Goal: Communication & Community: Answer question/provide support

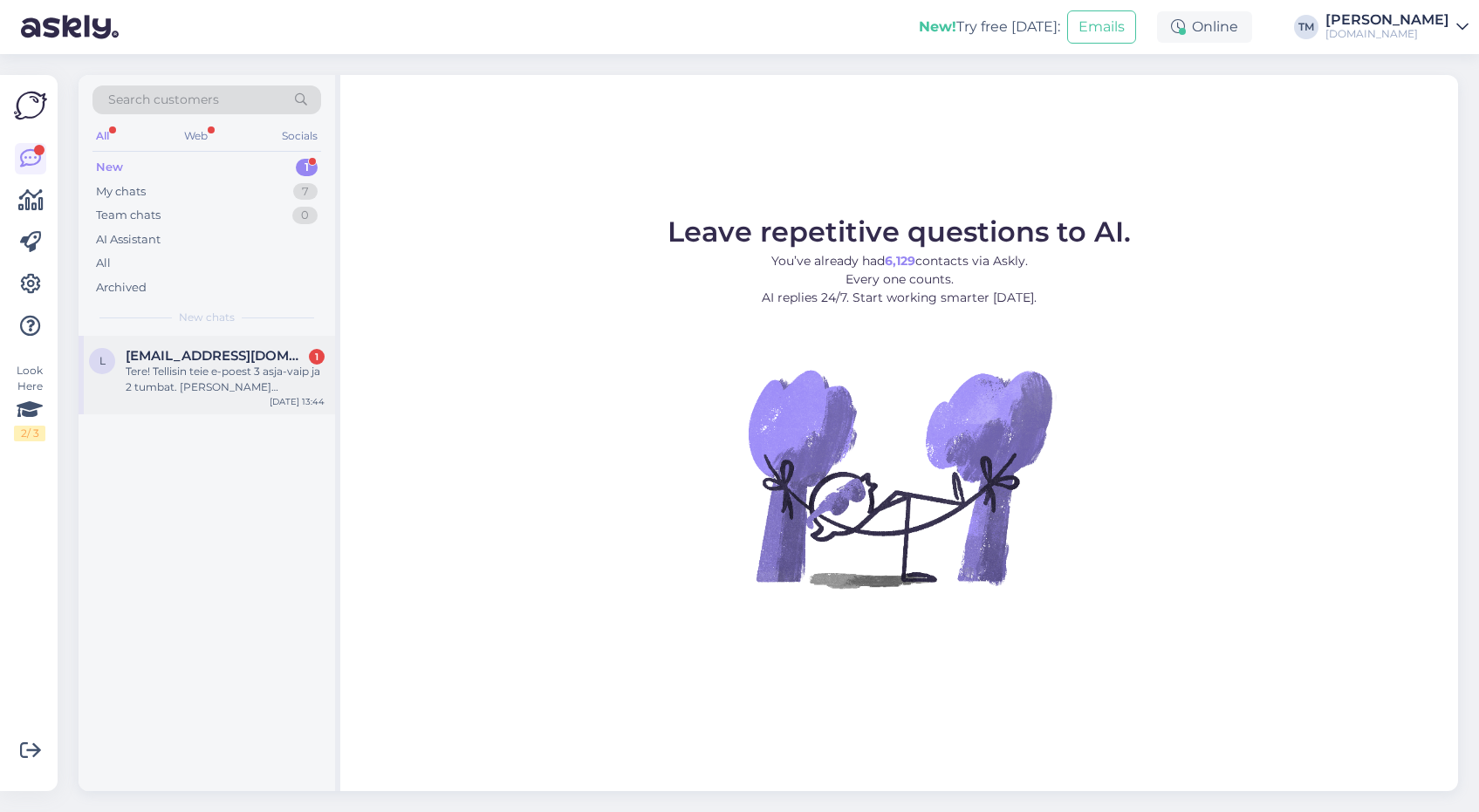
click at [271, 392] on div "Tere! Tellisin teie e-poest 3 asja-vaip ja 2 tumbat. [PERSON_NAME] [PERSON_NAME…" at bounding box center [225, 379] width 199 height 32
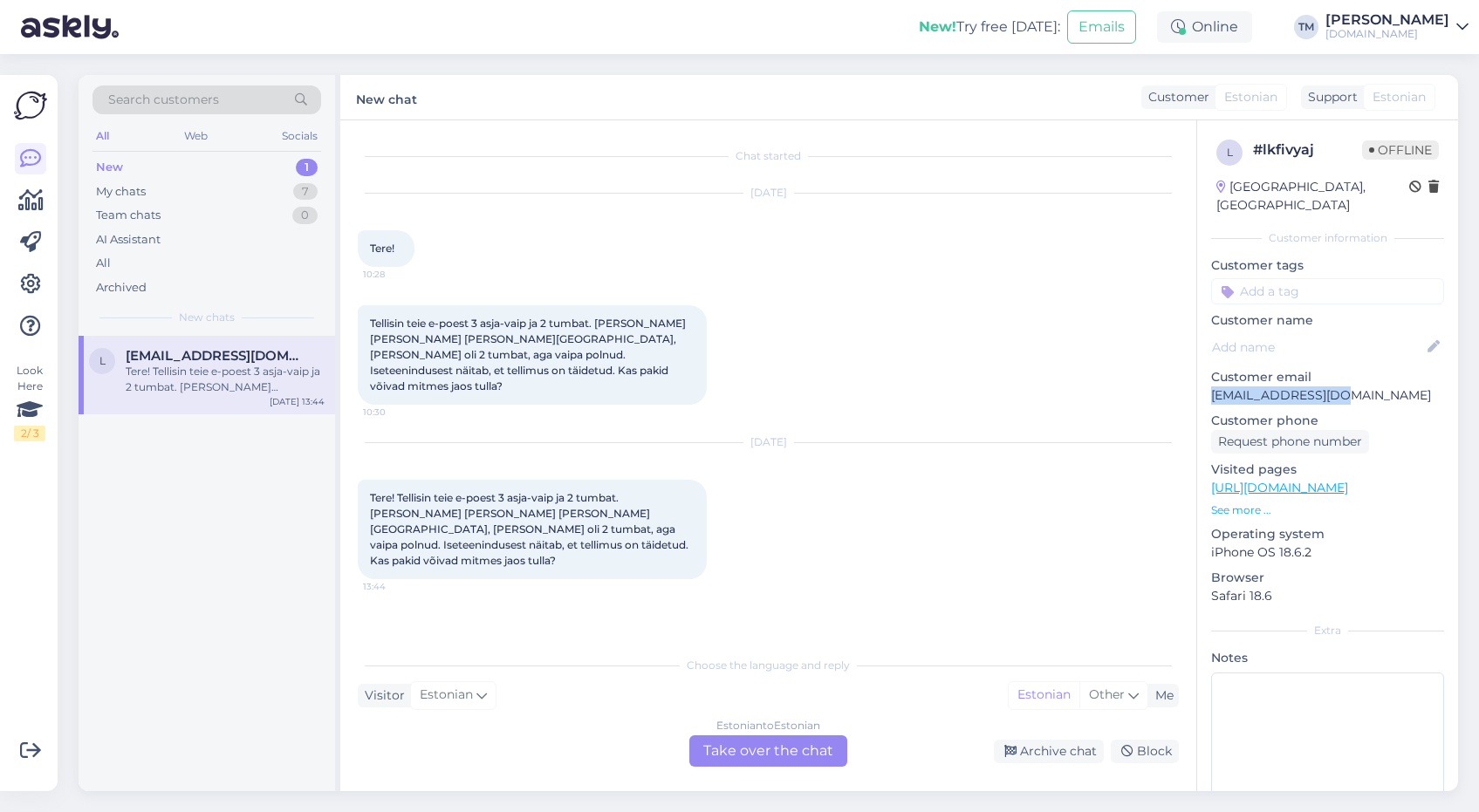
drag, startPoint x: 1352, startPoint y: 386, endPoint x: 1206, endPoint y: 384, distance: 146.0
click at [1206, 384] on div "l # lkfivyaj Offline [GEOGRAPHIC_DATA], [GEOGRAPHIC_DATA] Customer information …" at bounding box center [1327, 487] width 261 height 735
copy p "[EMAIL_ADDRESS][DOMAIN_NAME]"
click at [794, 765] on div "Estonian to Estonian Take over the chat" at bounding box center [768, 751] width 158 height 32
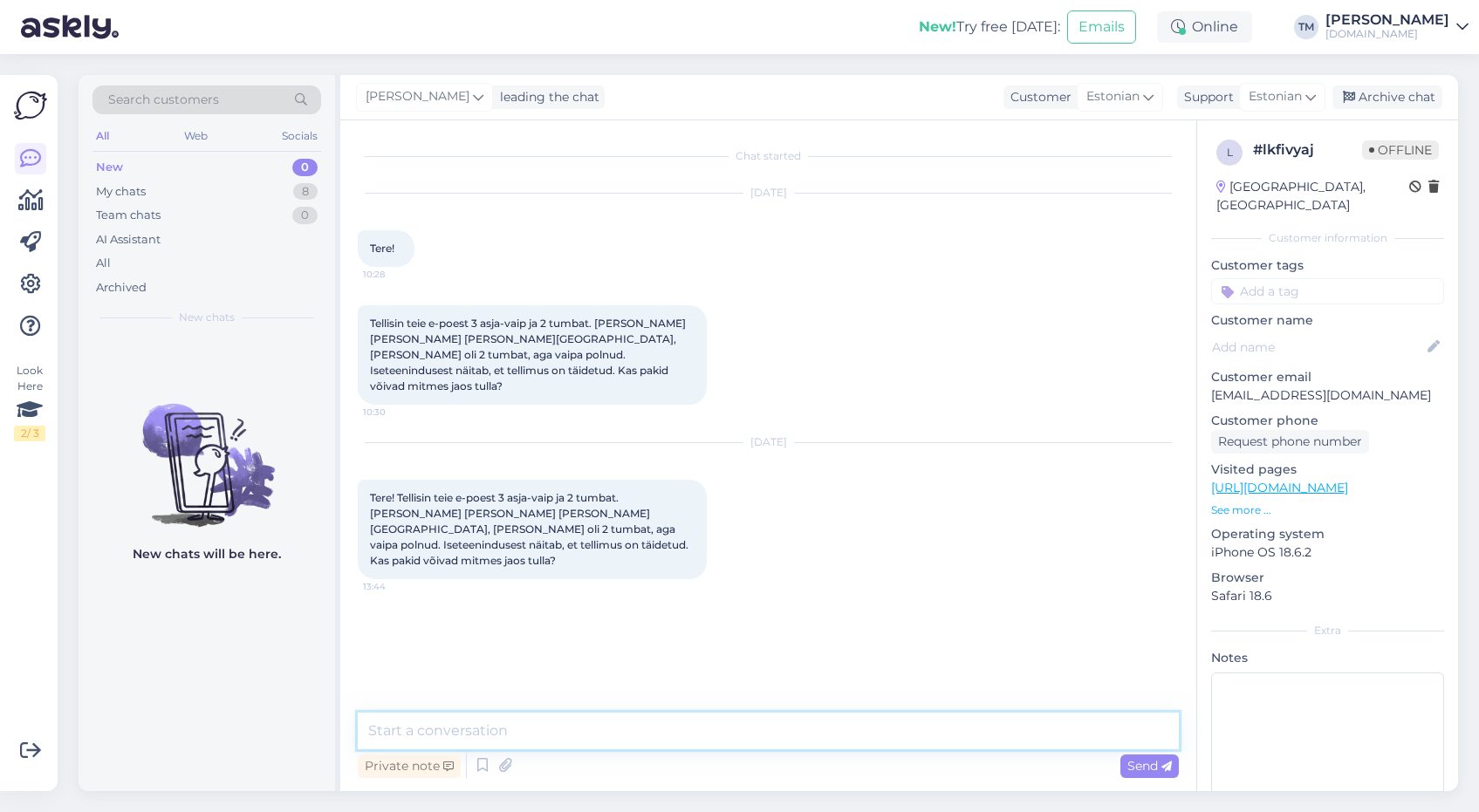
click at [737, 728] on textarea at bounding box center [768, 731] width 821 height 37
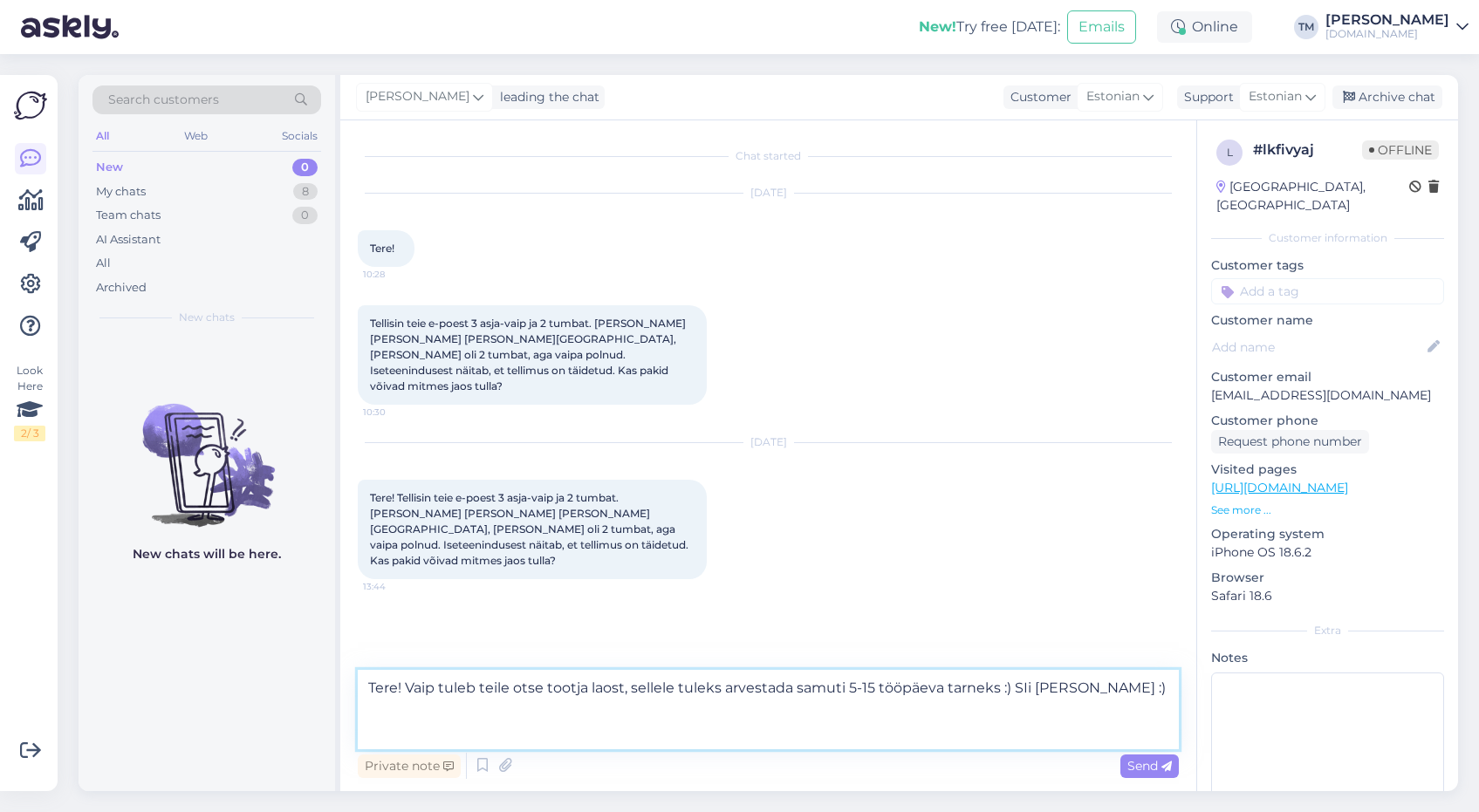
paste textarea "[PERSON_NAME]! Vaip [PERSON_NAME] 1171 Geometry, libisemiskindel, must-kuldne -…"
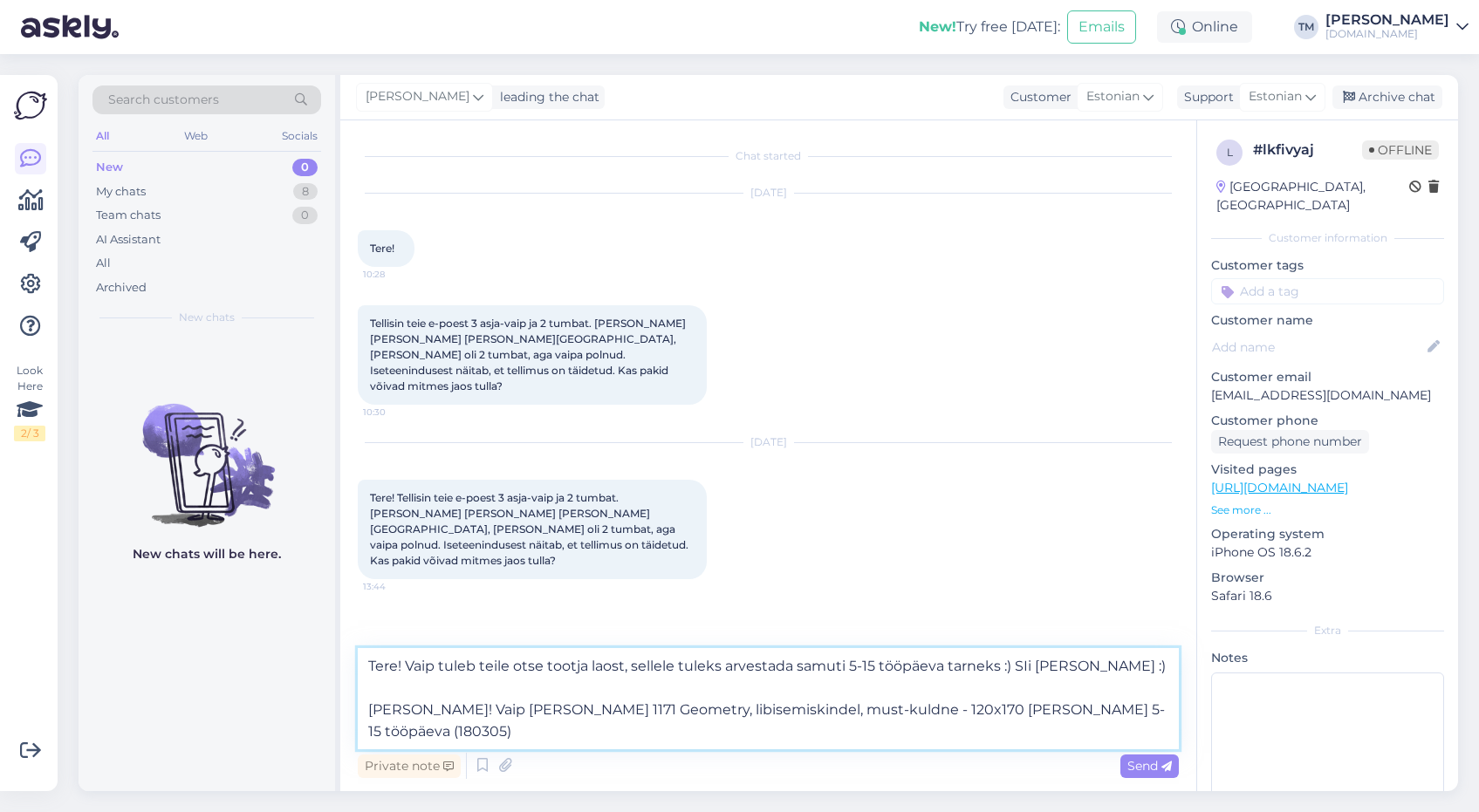
click at [1028, 665] on textarea "Tere! Vaip tuleb teile otse tootja laost, sellele tuleks arvestada samuti 5-15 …" at bounding box center [768, 698] width 821 height 101
type textarea "Tere! Vaip tuleb teile otse tootja laost, sellele tuleks arvestada samuti 5-15 …"
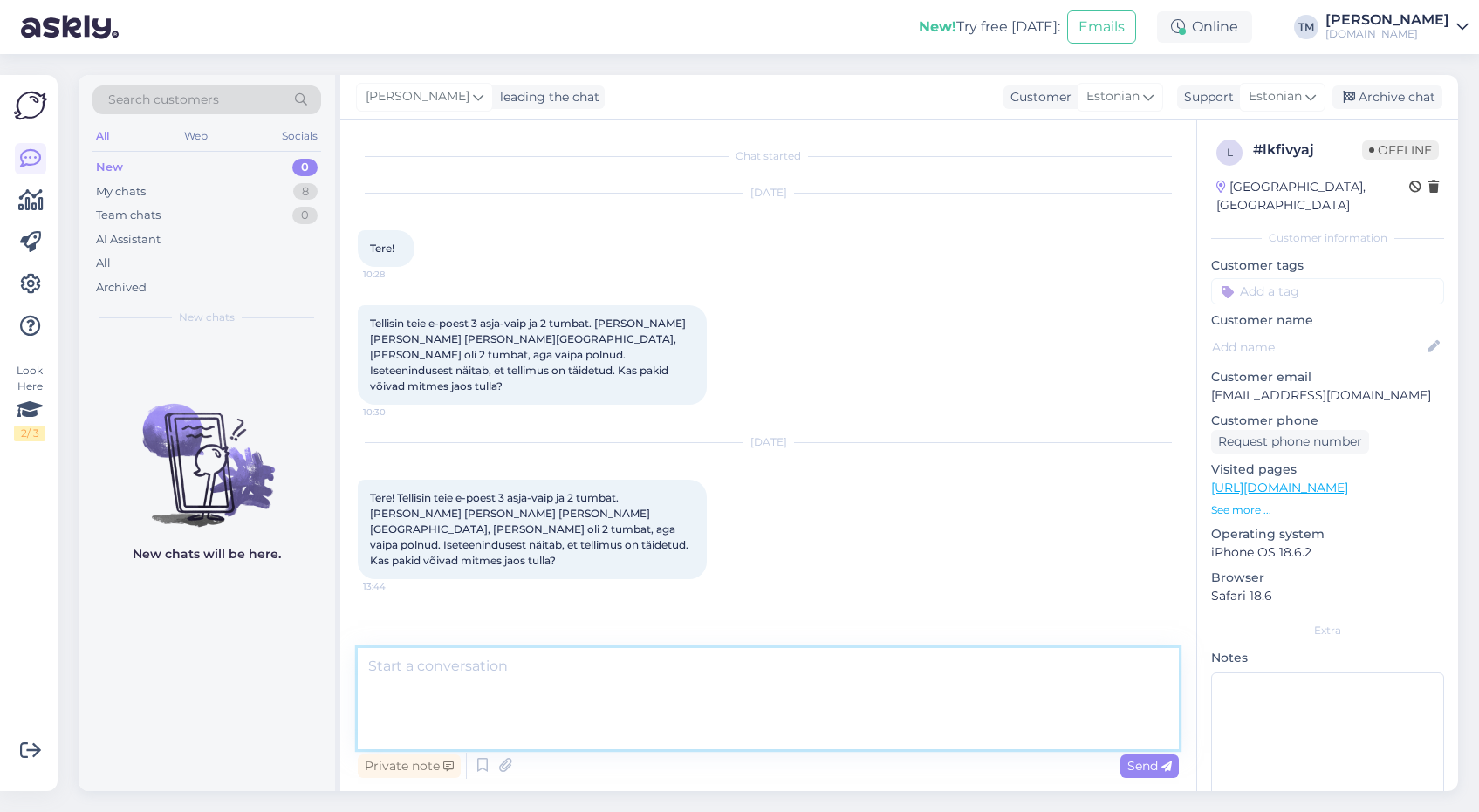
scroll to position [23, 0]
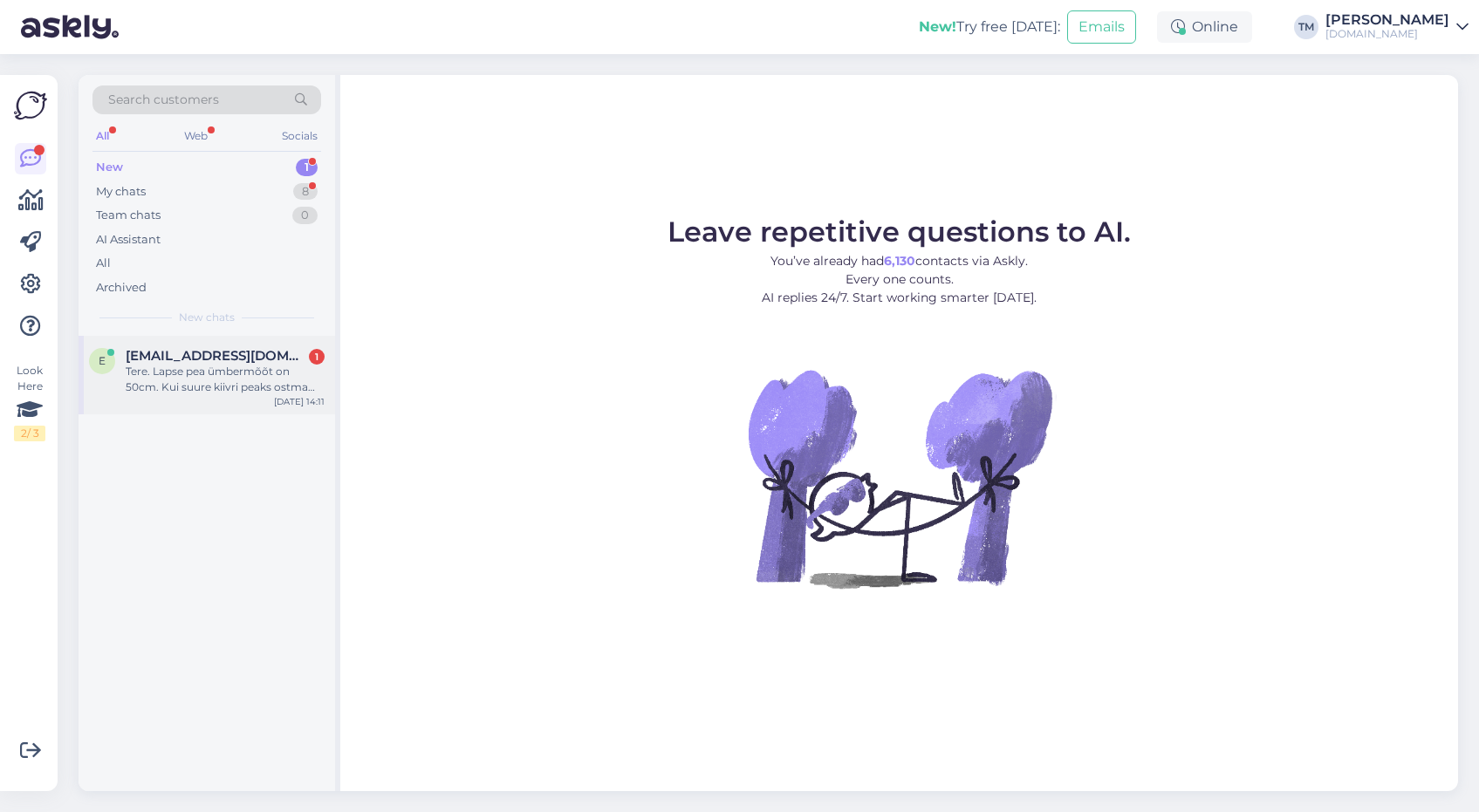
click at [192, 373] on div "Tere. Lapse pea ümbermõõt on 50cm. Kui suure kiivri peaks ostma arvestades, et …" at bounding box center [225, 379] width 199 height 32
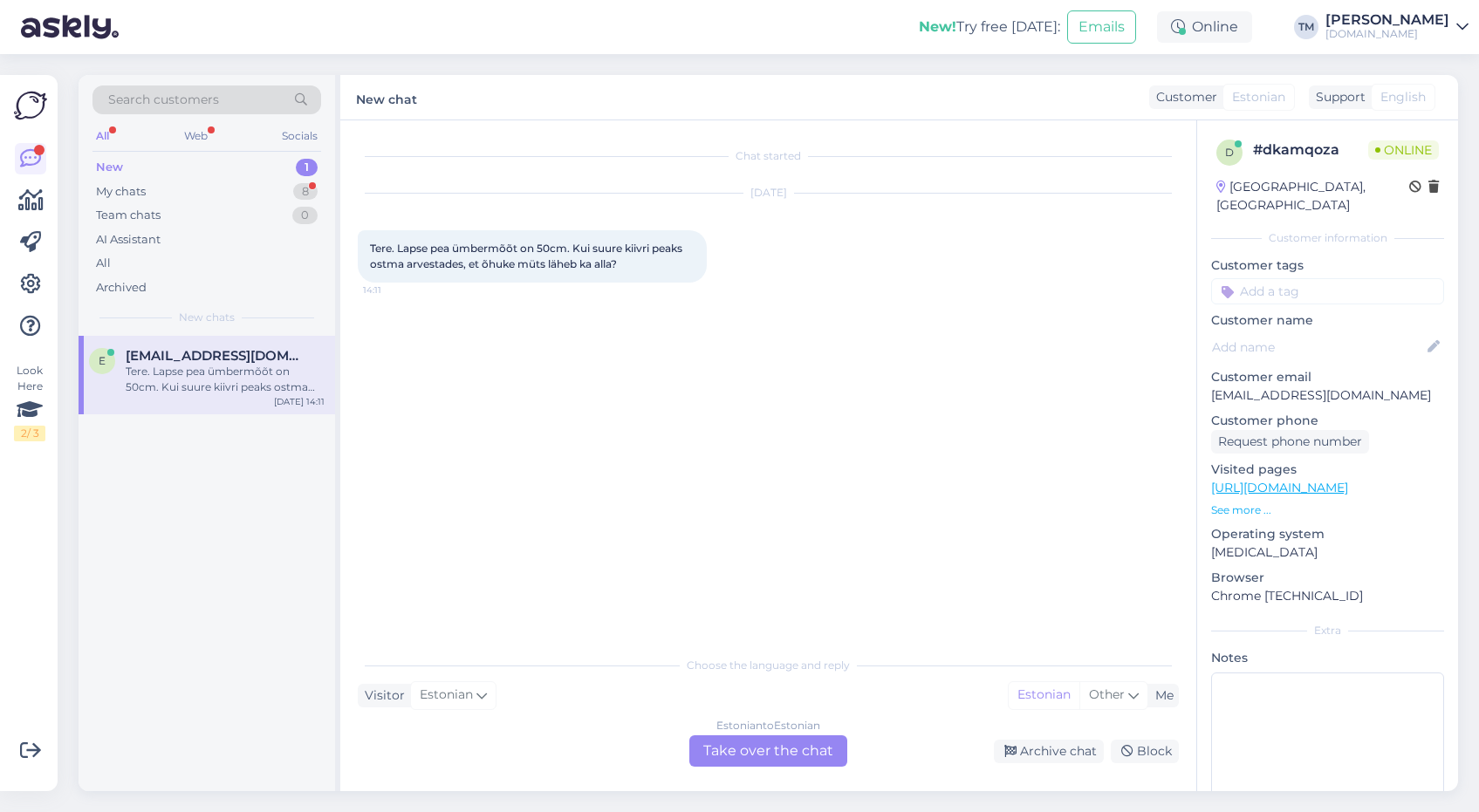
click at [820, 752] on div "Estonian to Estonian Take over the chat" at bounding box center [768, 751] width 158 height 32
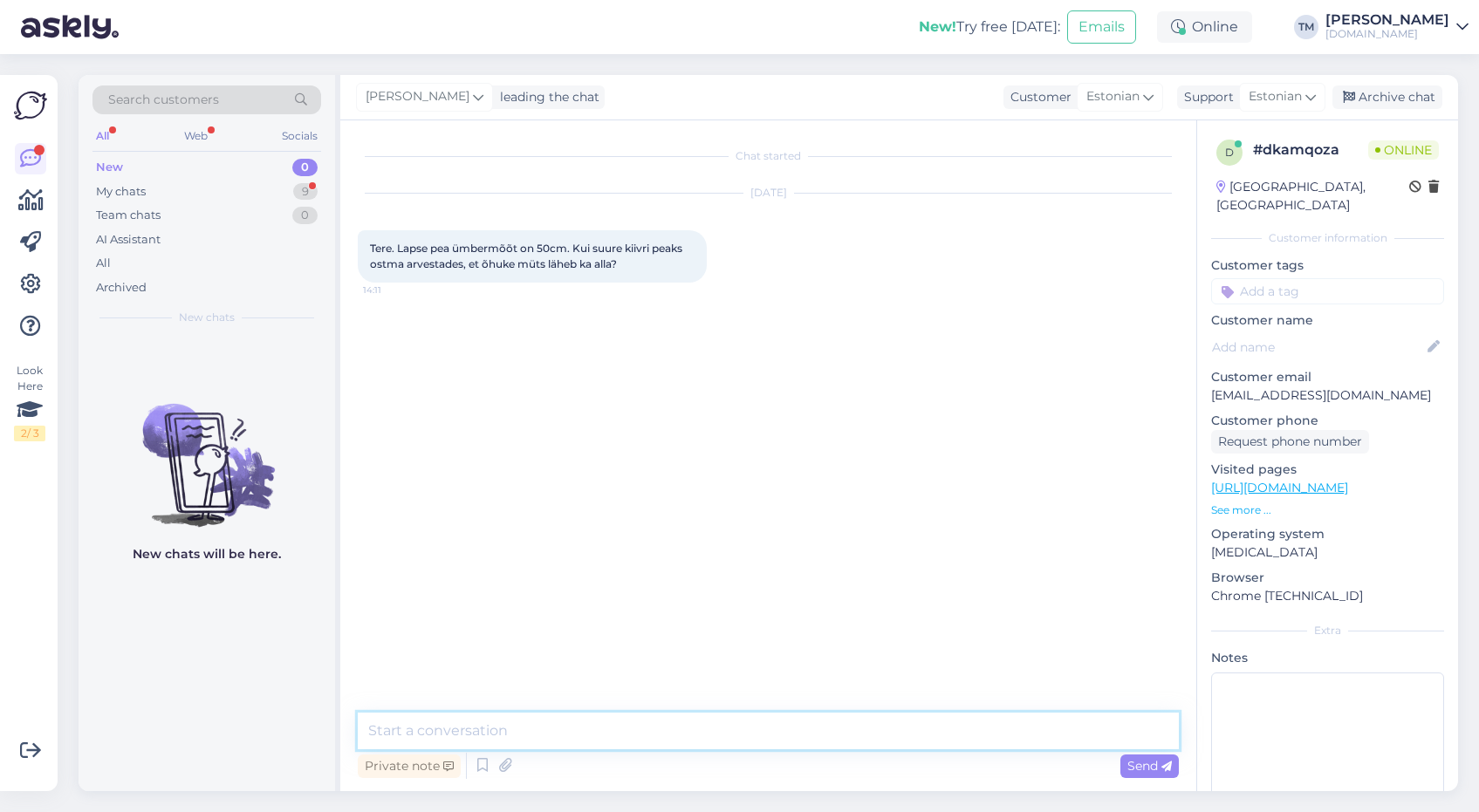
click at [803, 732] on textarea at bounding box center [768, 731] width 821 height 37
type textarea "Tere! Valige suurus, mis on vähemalt kuni 52cm"
click at [1348, 480] on link "https://manguvaljakud.eu/toode/toukerattad-ja-kiivrid/laste-kiivrid/kiivrid-51-…" at bounding box center [1280, 487] width 137 height 15
click at [1158, 768] on span "Send" at bounding box center [1149, 765] width 44 height 15
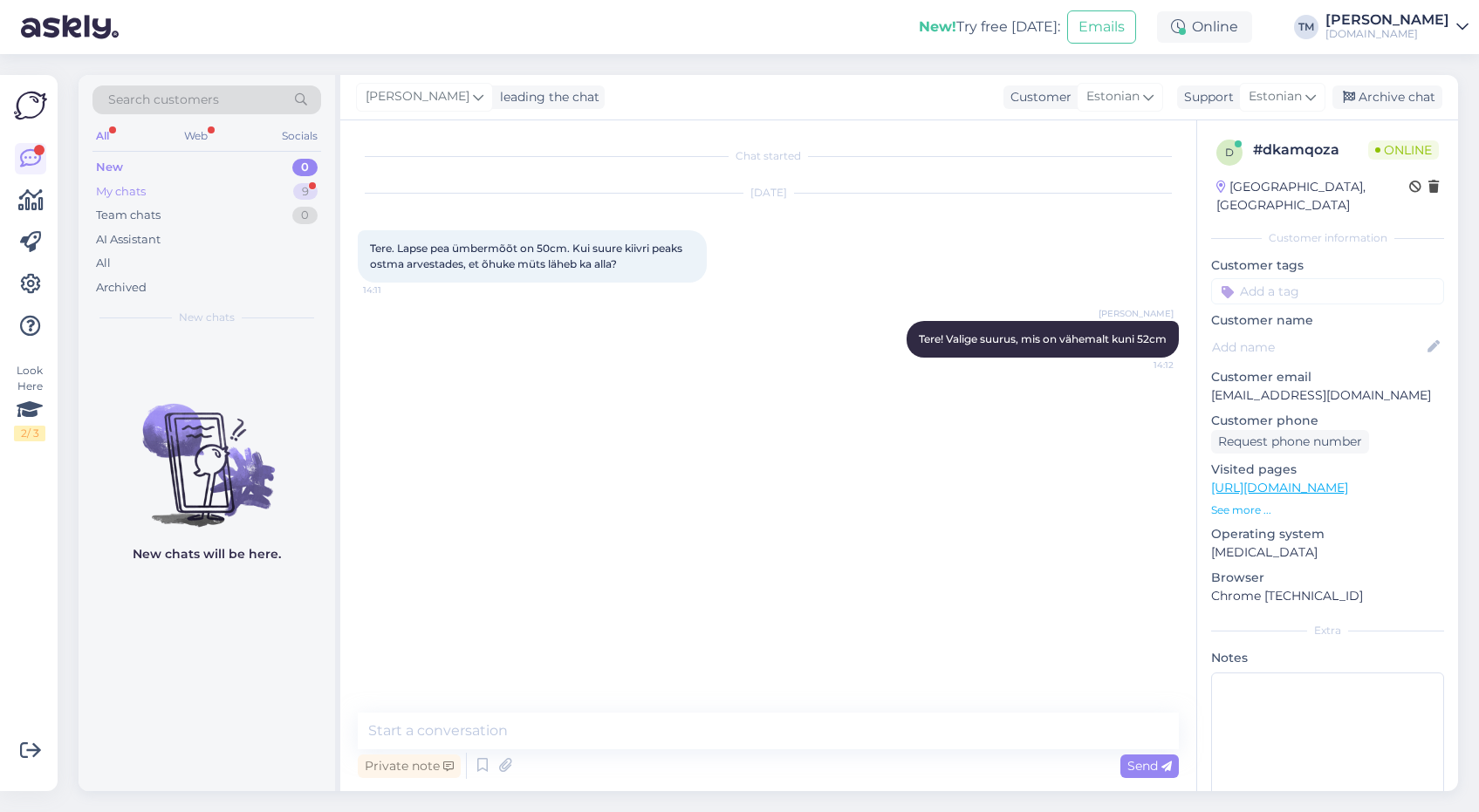
click at [144, 190] on div "My chats" at bounding box center [120, 191] width 50 height 17
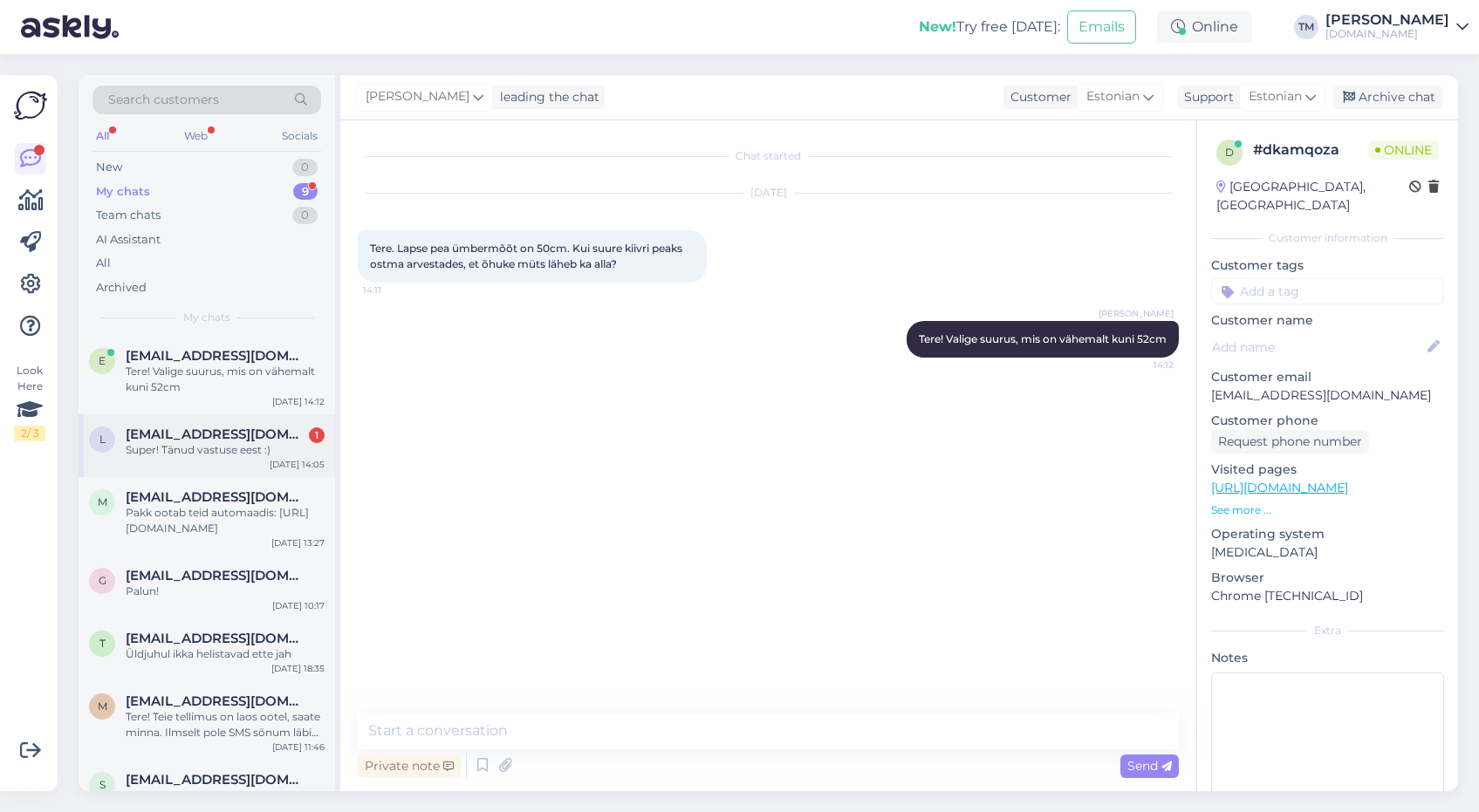
click at [229, 437] on span "[EMAIL_ADDRESS][DOMAIN_NAME]" at bounding box center [216, 434] width 181 height 15
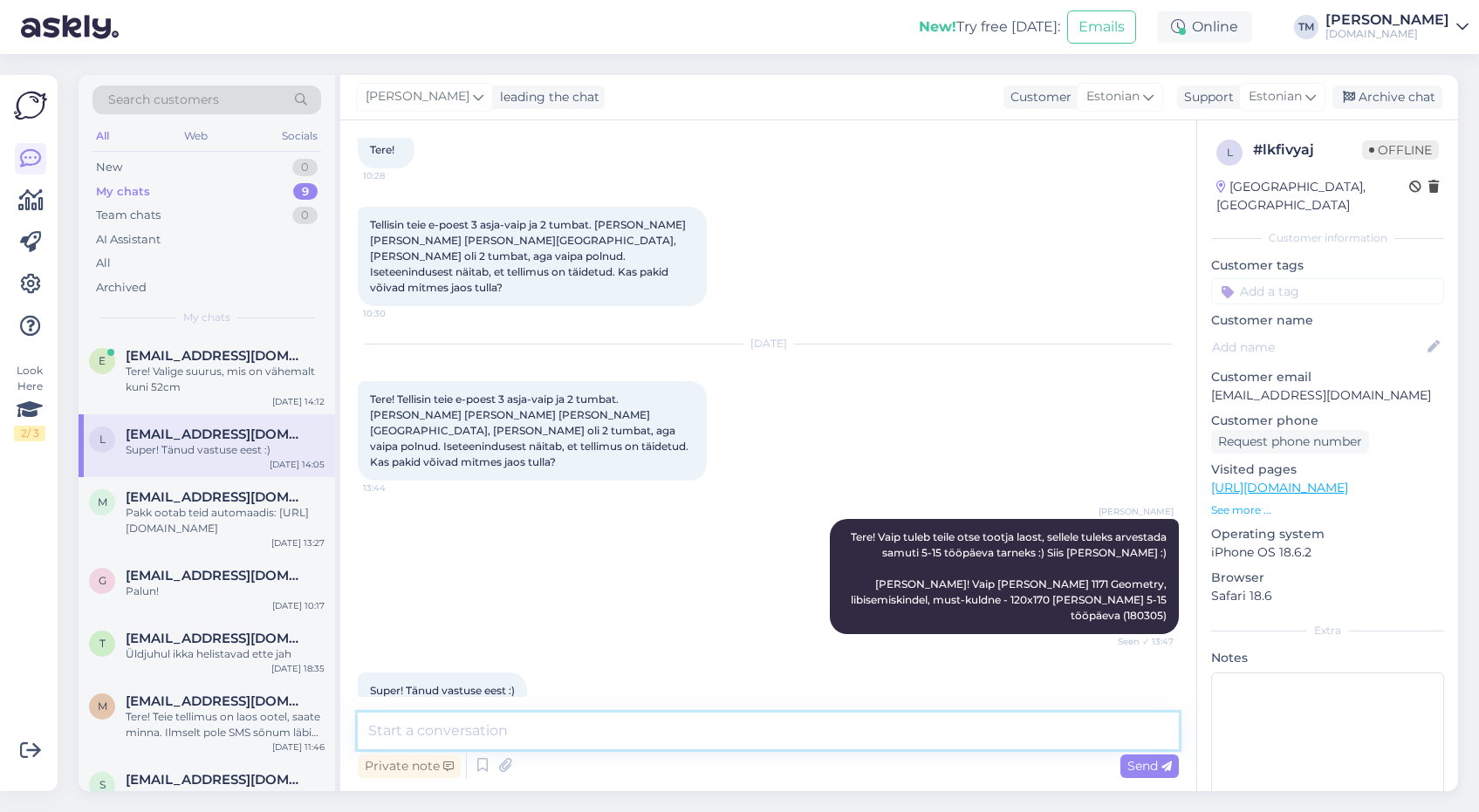
click at [553, 729] on textarea at bounding box center [768, 731] width 821 height 37
type textarea "Palun!"
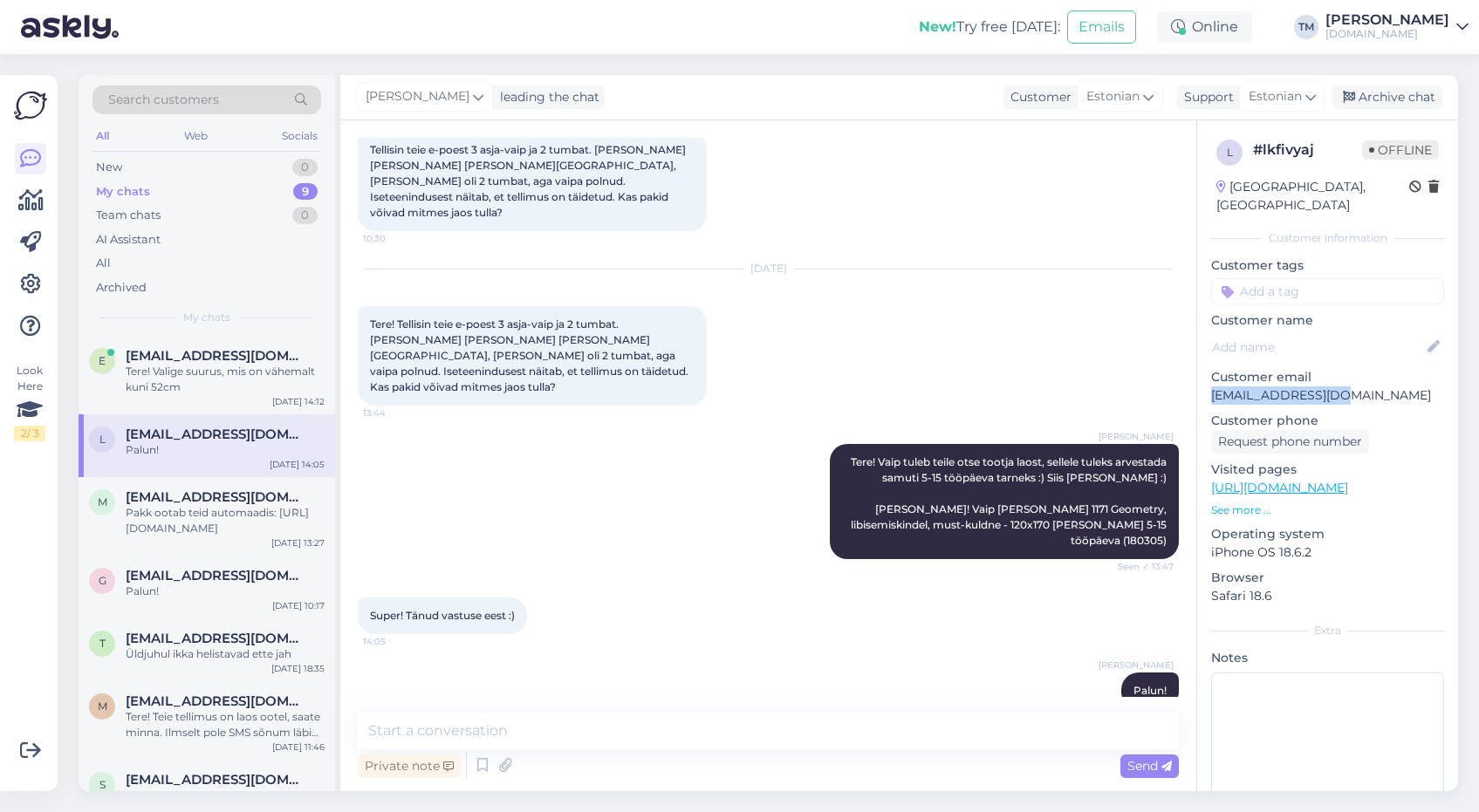
drag, startPoint x: 1322, startPoint y: 380, endPoint x: 1210, endPoint y: 380, distance: 112.0
click at [1210, 380] on div "l # lkfivyaj Offline Estonia, Tallinn Customer information Customer tags Custom…" at bounding box center [1327, 487] width 261 height 735
copy p "[EMAIL_ADDRESS][DOMAIN_NAME]"
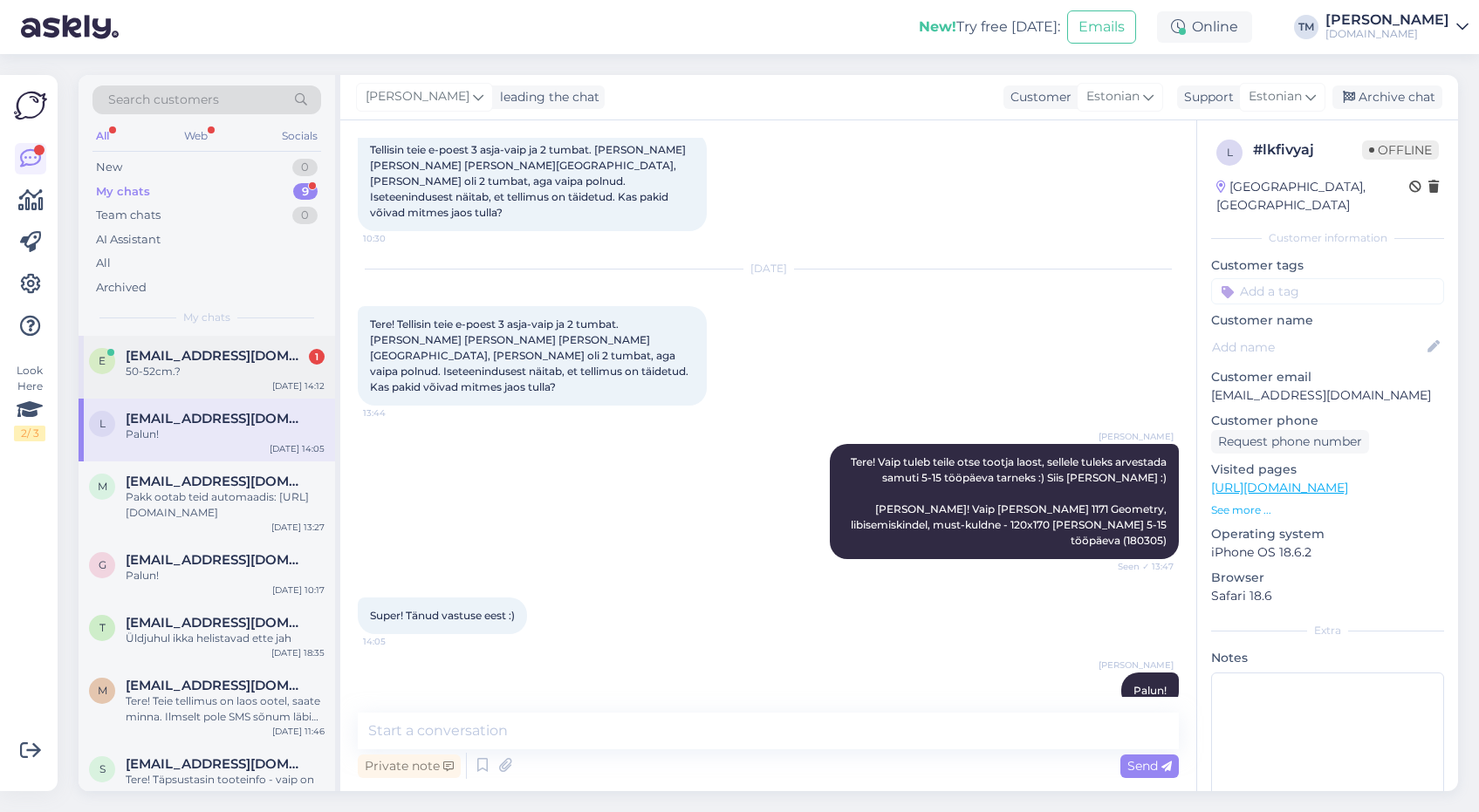
click at [199, 361] on span "Eerika.viksi2@gmail.com" at bounding box center [216, 355] width 181 height 15
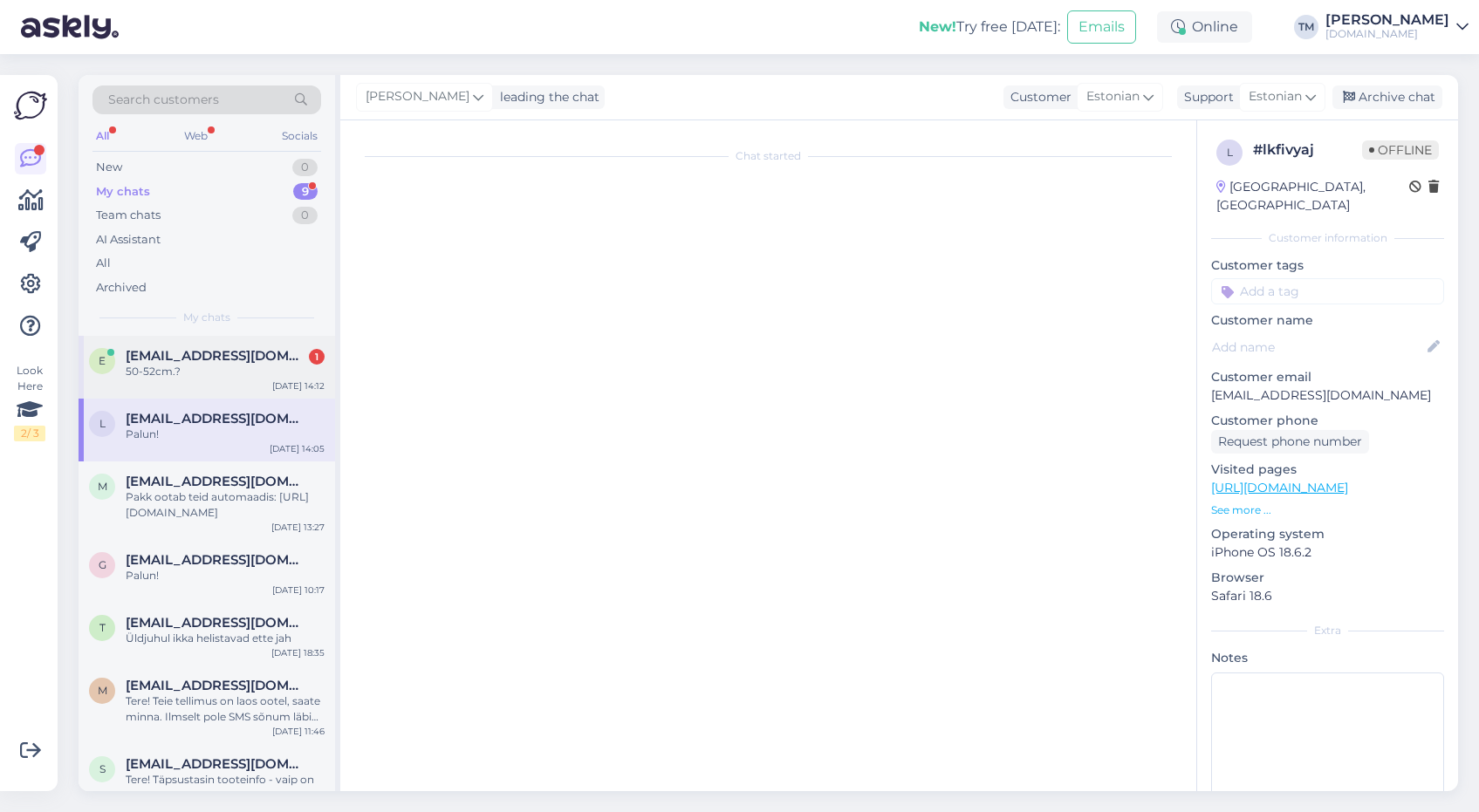
scroll to position [0, 0]
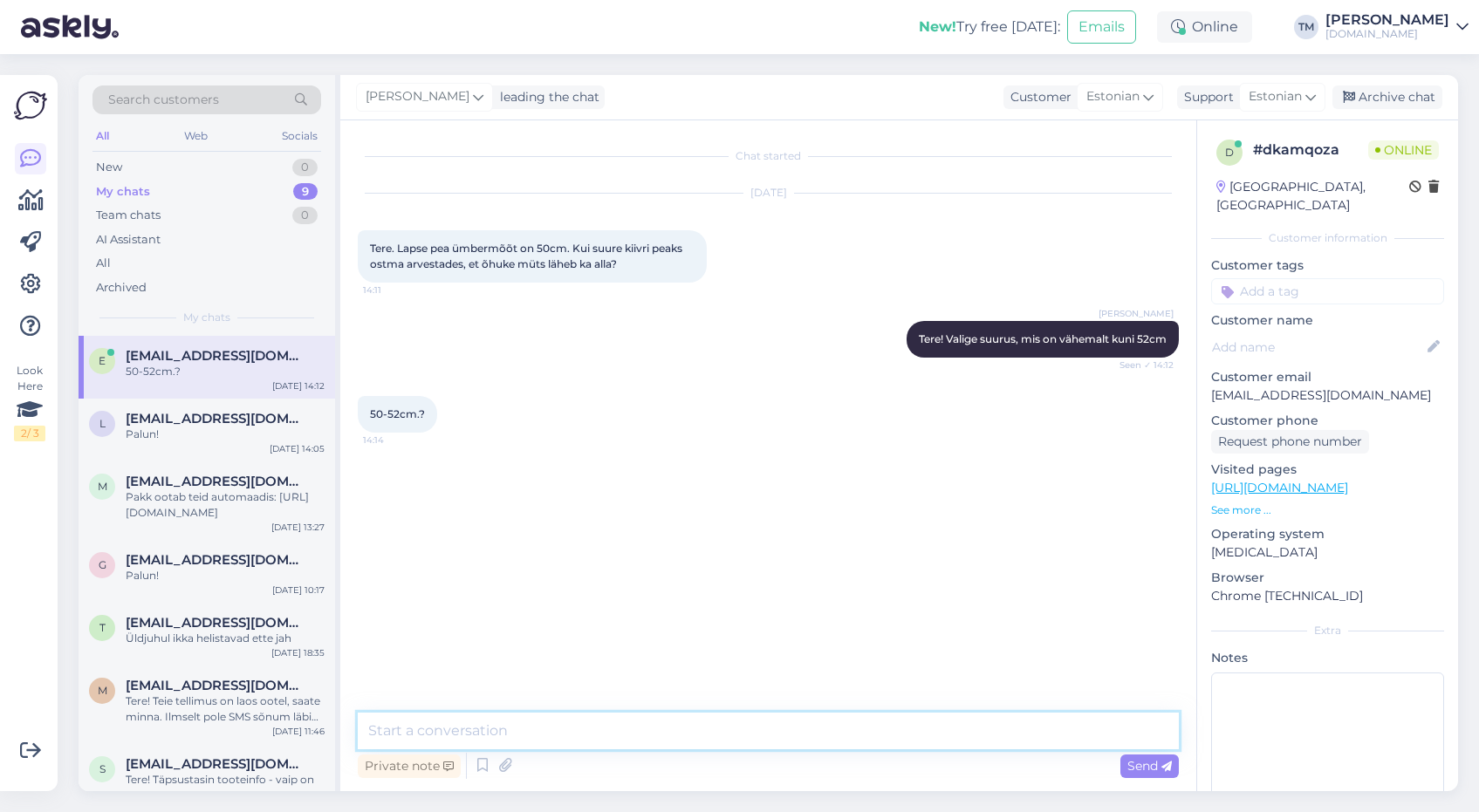
click at [509, 731] on textarea at bounding box center [768, 731] width 821 height 37
type textarea "K"
type textarea "E"
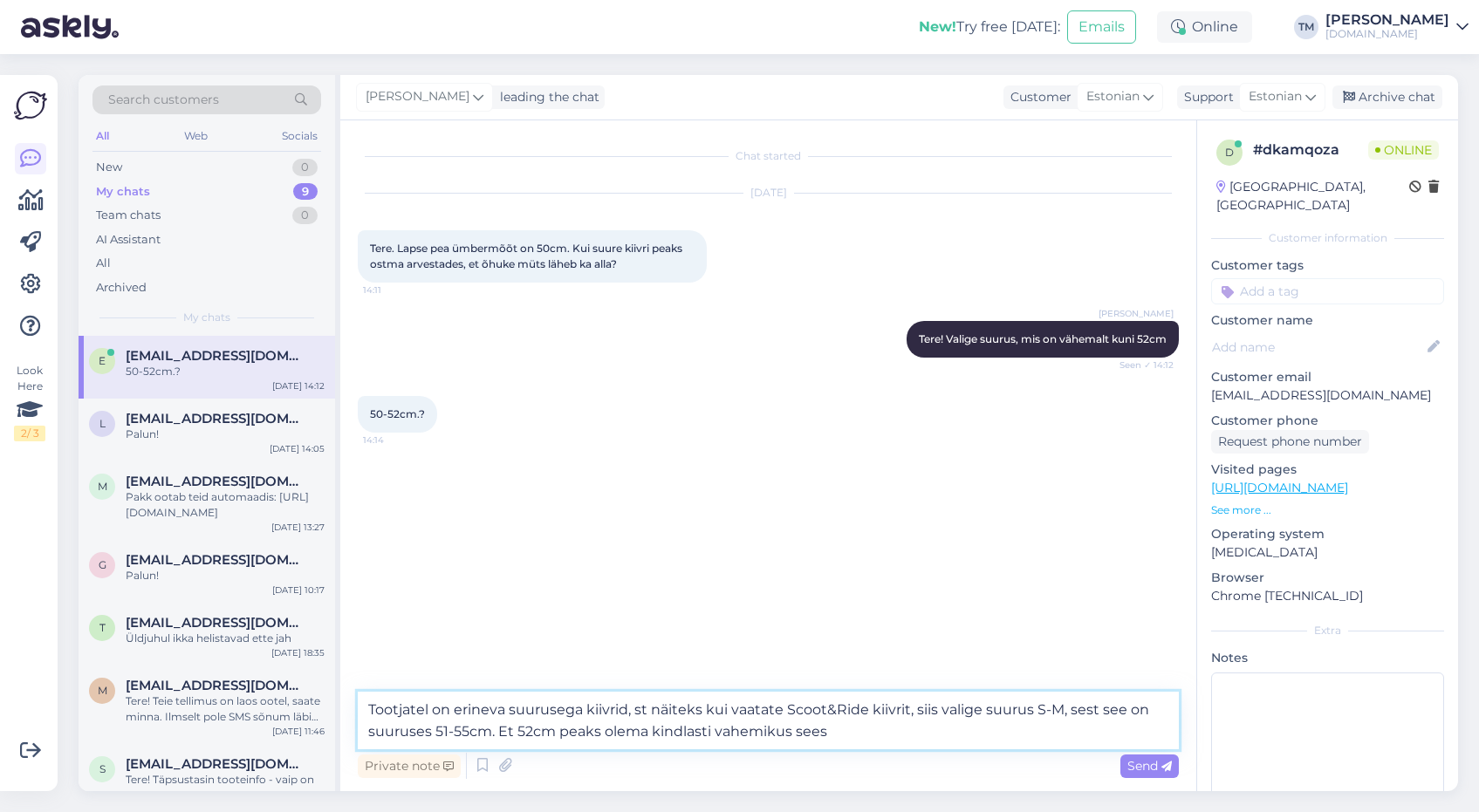
type textarea "Tootjatel on erineva suurusega kiivrid, st näiteks kui vaatate Scoot&Ride kiivr…"
